Goal: Task Accomplishment & Management: Use online tool/utility

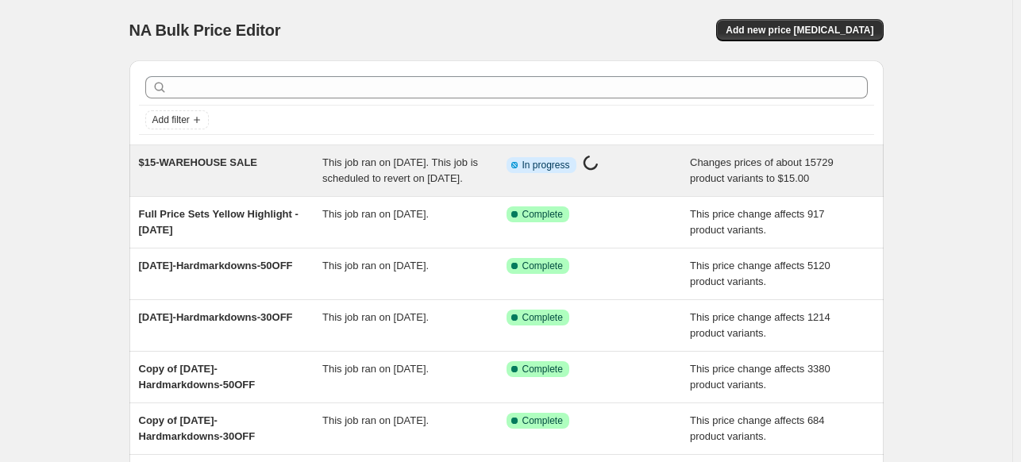
click at [207, 156] on span "$15-WAREHOUSE SALE" at bounding box center [198, 162] width 119 height 12
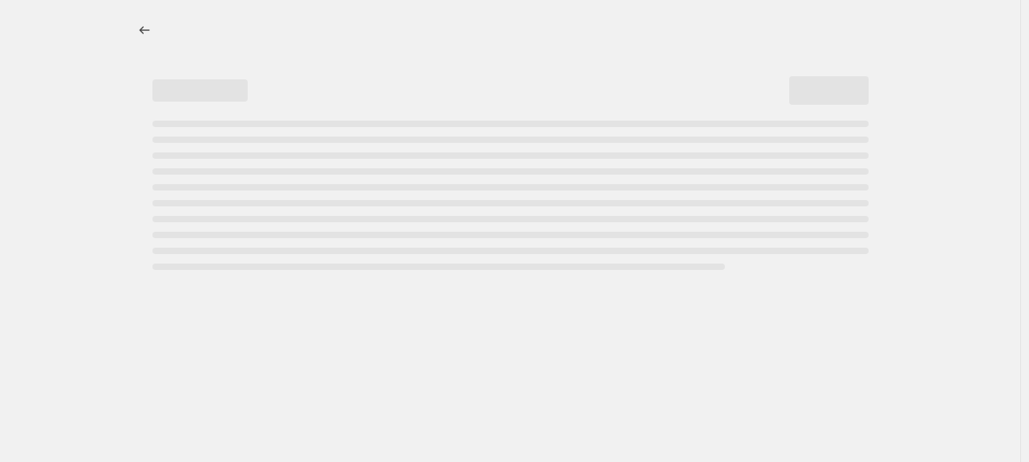
select select "no_change"
select select "tag"
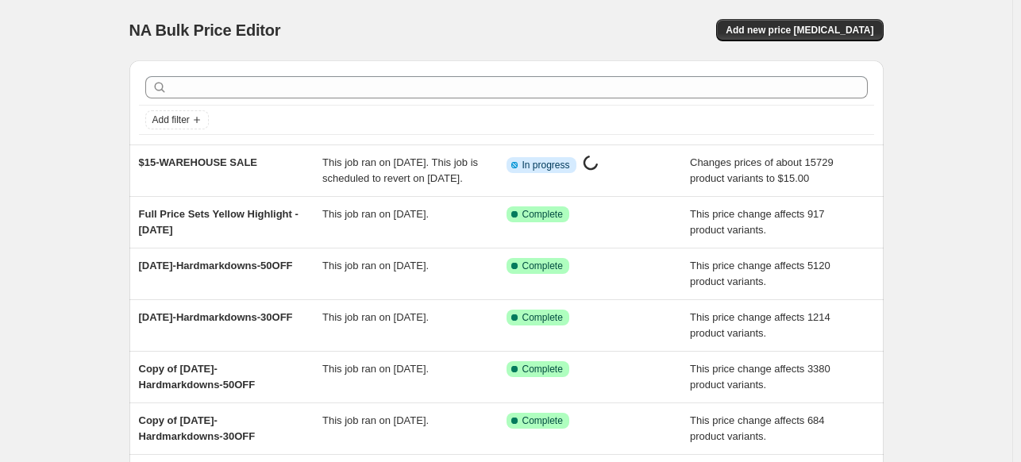
click at [945, 171] on div "NA Bulk Price Editor. This page is ready NA Bulk Price Editor Add new price [ME…" at bounding box center [506, 409] width 1012 height 818
click at [934, 105] on div "NA Bulk Price Editor. This page is ready NA Bulk Price Editor Add new price [ME…" at bounding box center [506, 409] width 1012 height 818
